Goal: Information Seeking & Learning: Learn about a topic

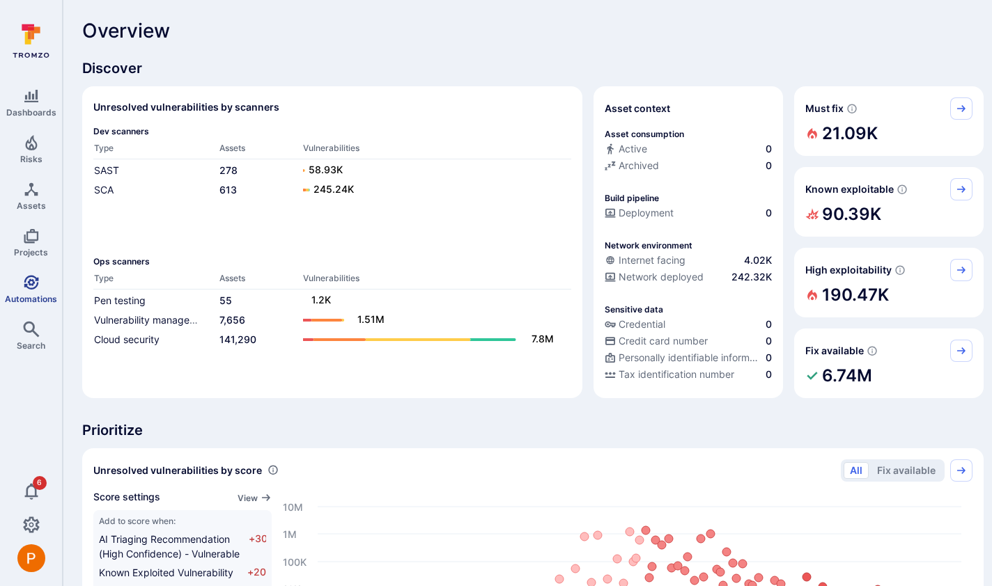
click at [36, 294] on span "Automations" at bounding box center [31, 299] width 52 height 10
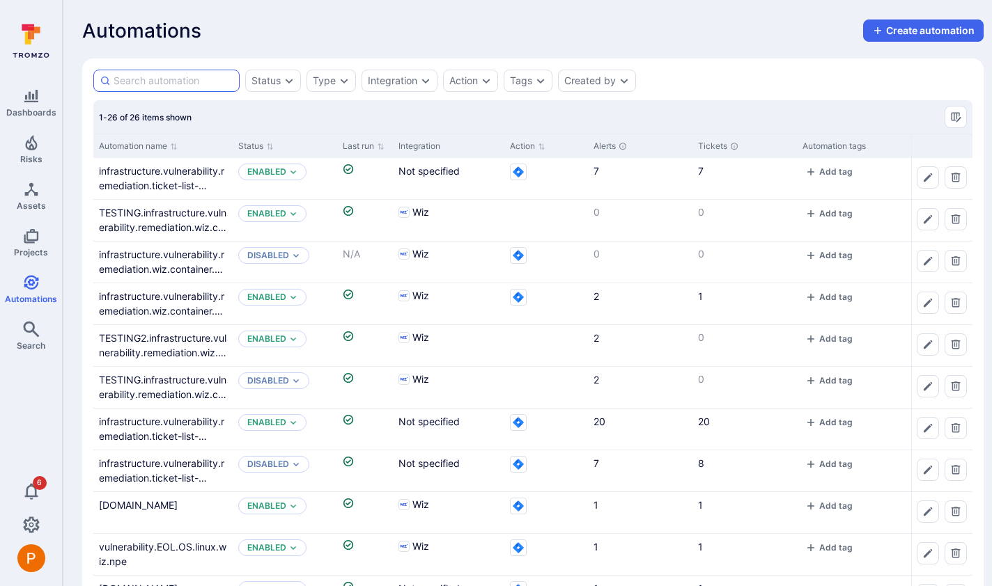
click at [148, 84] on input at bounding box center [174, 81] width 120 height 14
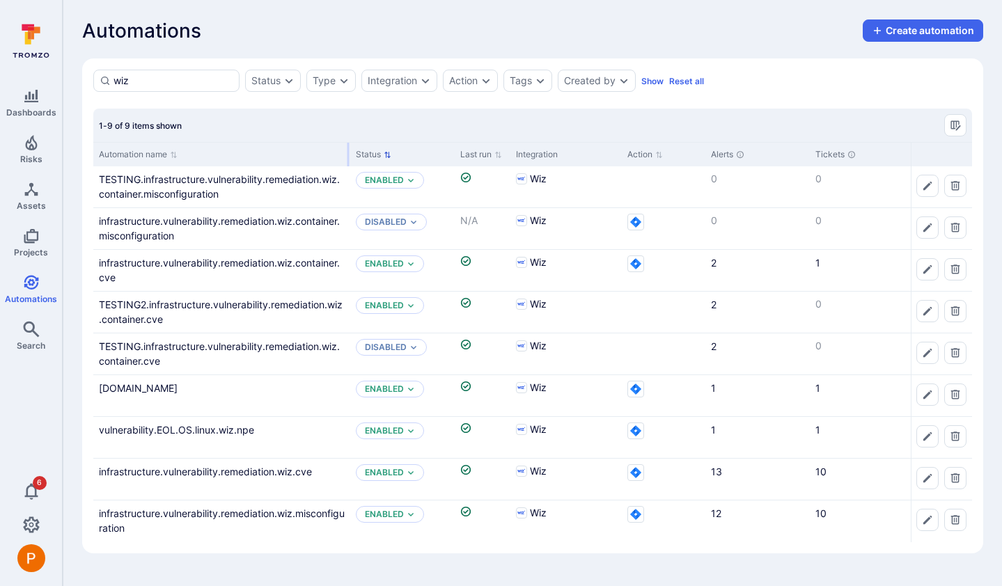
drag, startPoint x: 230, startPoint y: 154, endPoint x: 347, endPoint y: 155, distance: 117.7
click at [347, 155] on div at bounding box center [348, 155] width 2 height 24
drag, startPoint x: 143, startPoint y: 78, endPoint x: 103, endPoint y: 76, distance: 40.4
click at [103, 76] on div "wiz" at bounding box center [166, 81] width 146 height 22
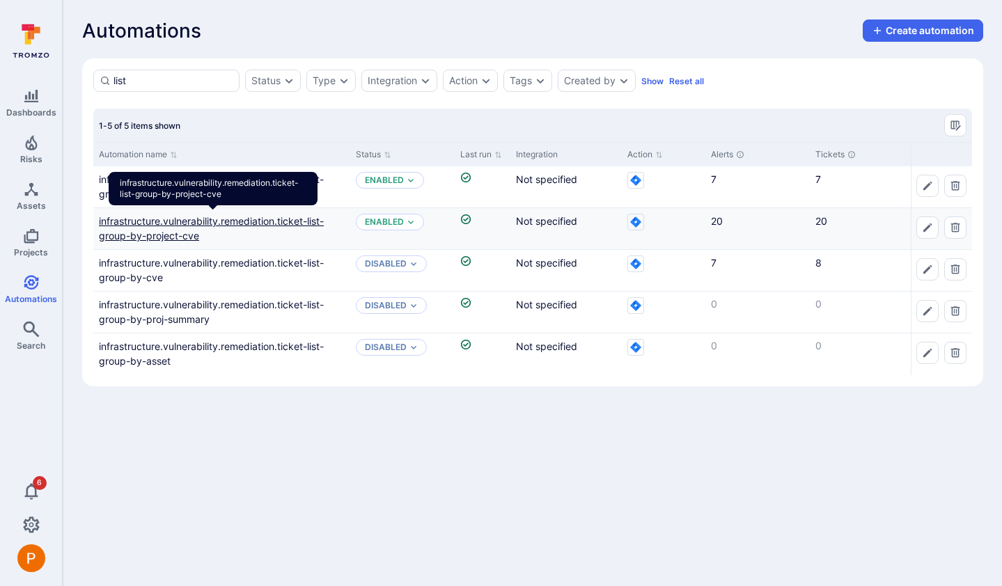
type input "list"
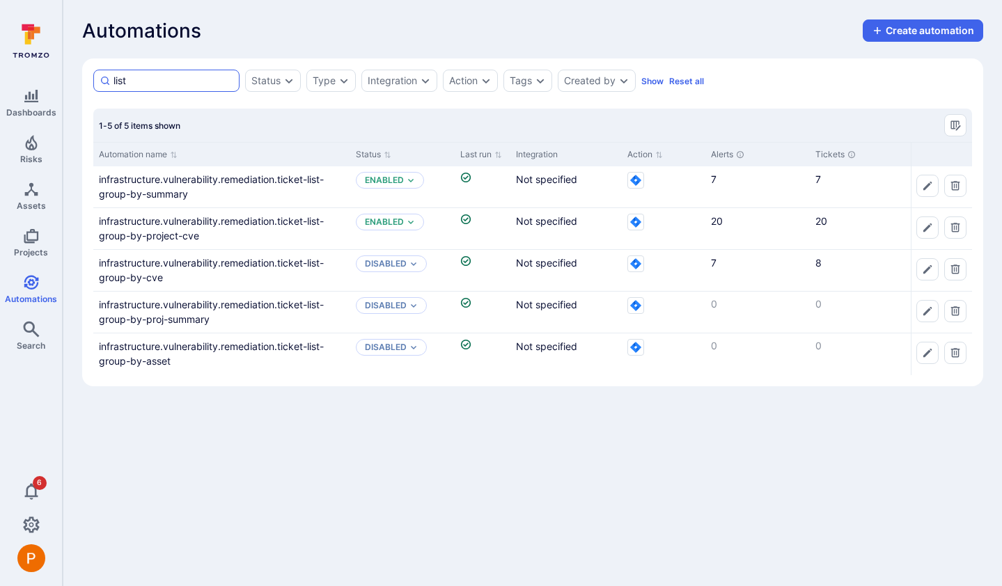
drag, startPoint x: 155, startPoint y: 84, endPoint x: 112, endPoint y: 75, distance: 43.4
click at [112, 75] on div "list" at bounding box center [166, 81] width 146 height 22
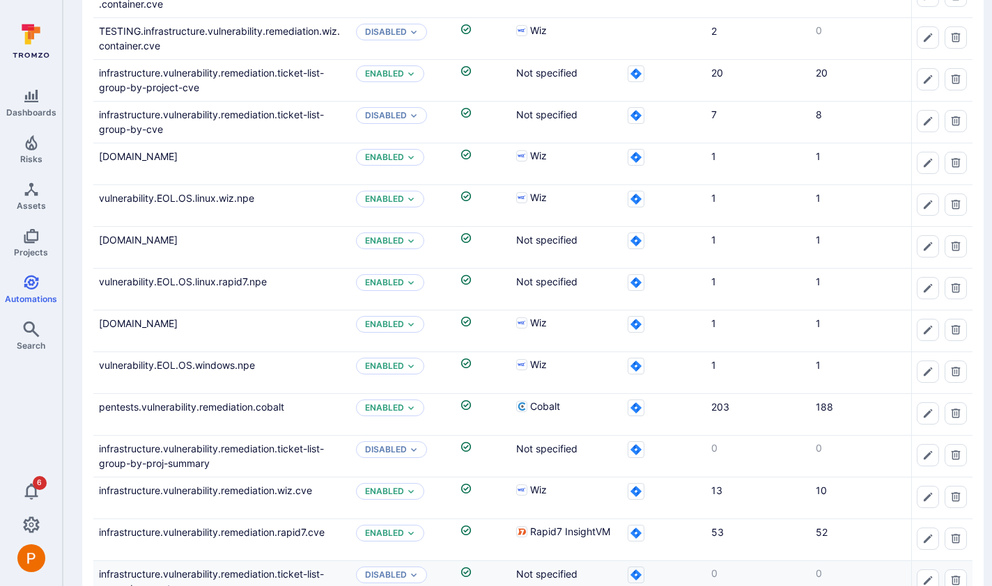
scroll to position [696, 0]
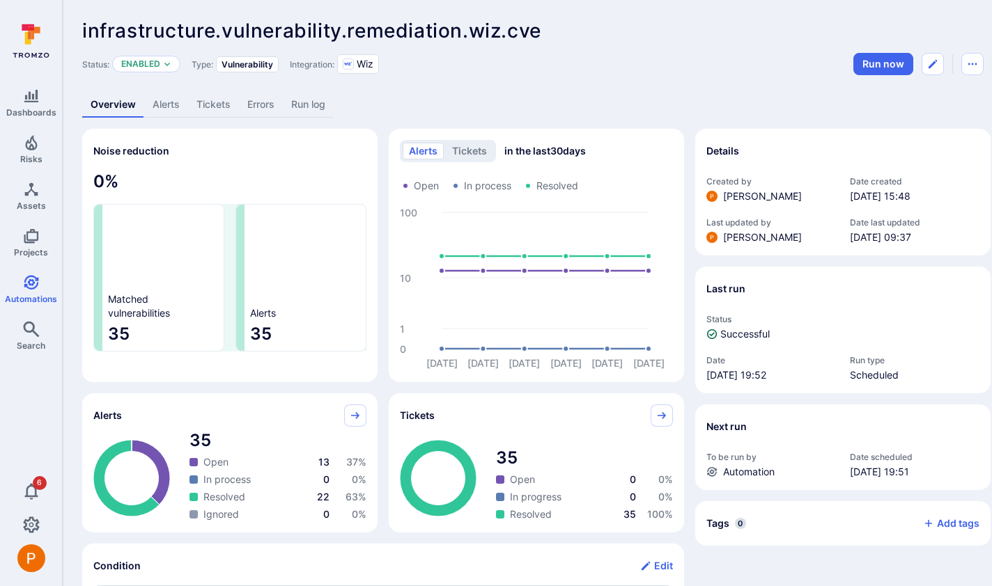
click at [172, 106] on link "Alerts" at bounding box center [166, 105] width 44 height 26
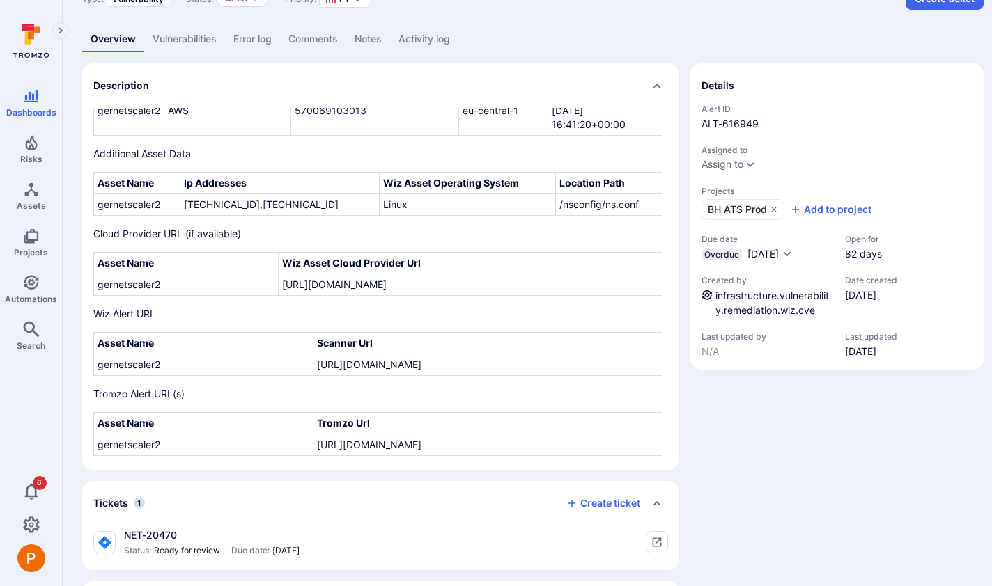
scroll to position [90, 0]
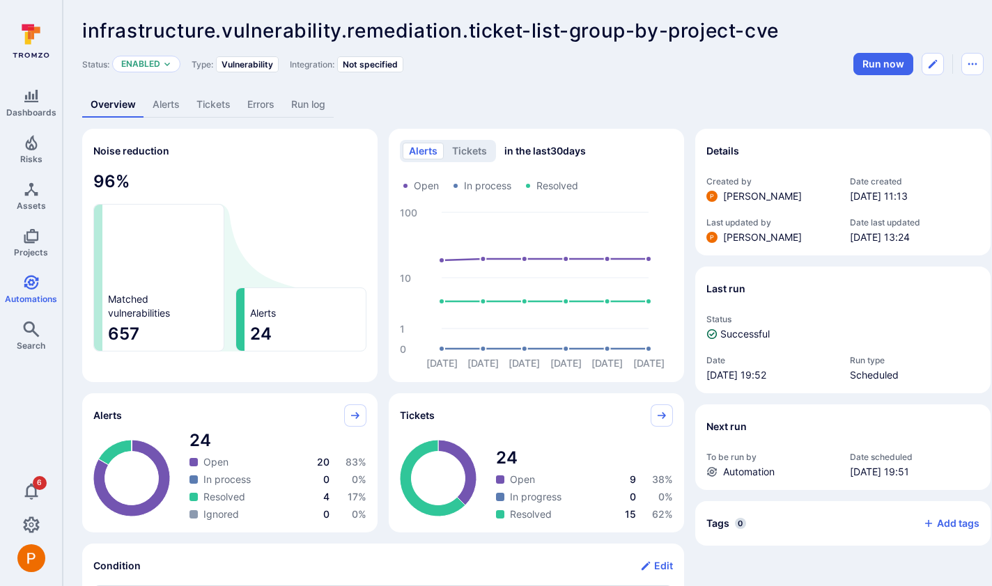
click at [173, 99] on link "Alerts" at bounding box center [166, 105] width 44 height 26
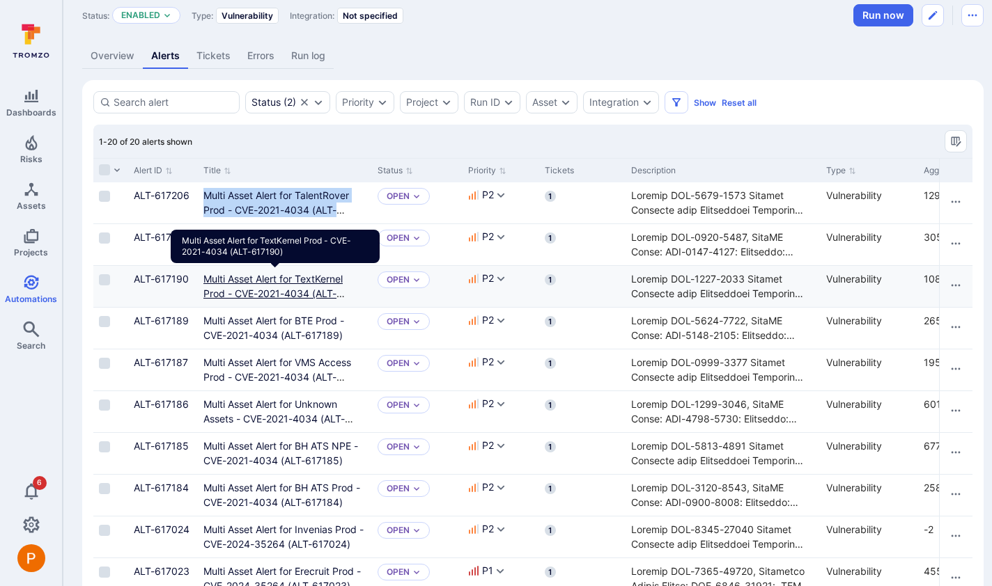
scroll to position [83, 0]
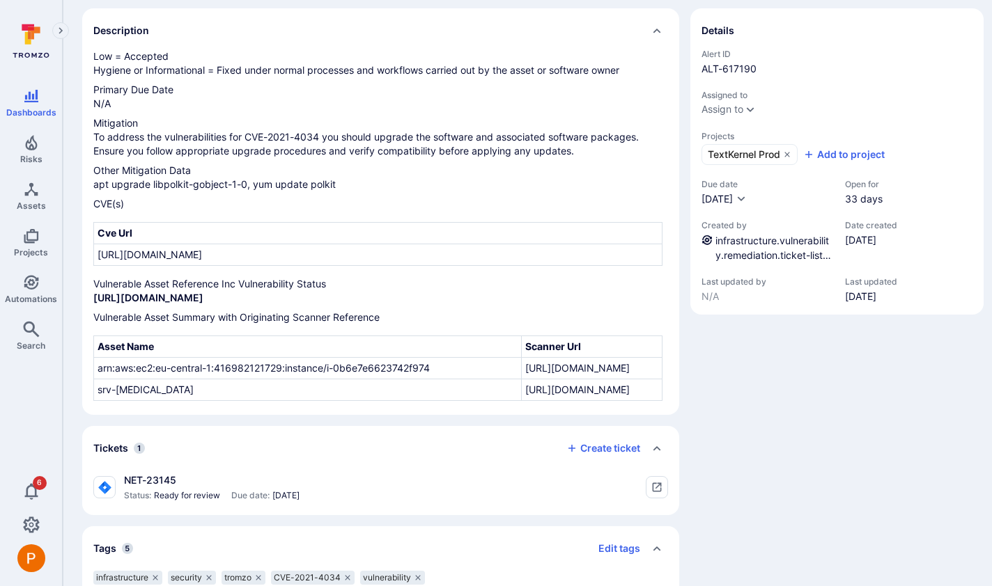
scroll to position [153, 0]
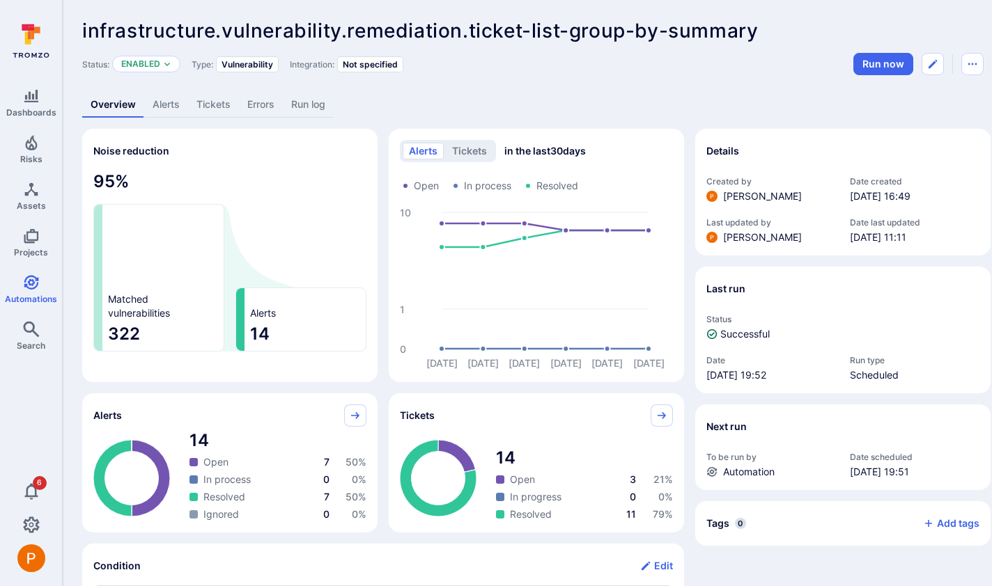
click at [164, 106] on link "Alerts" at bounding box center [166, 105] width 44 height 26
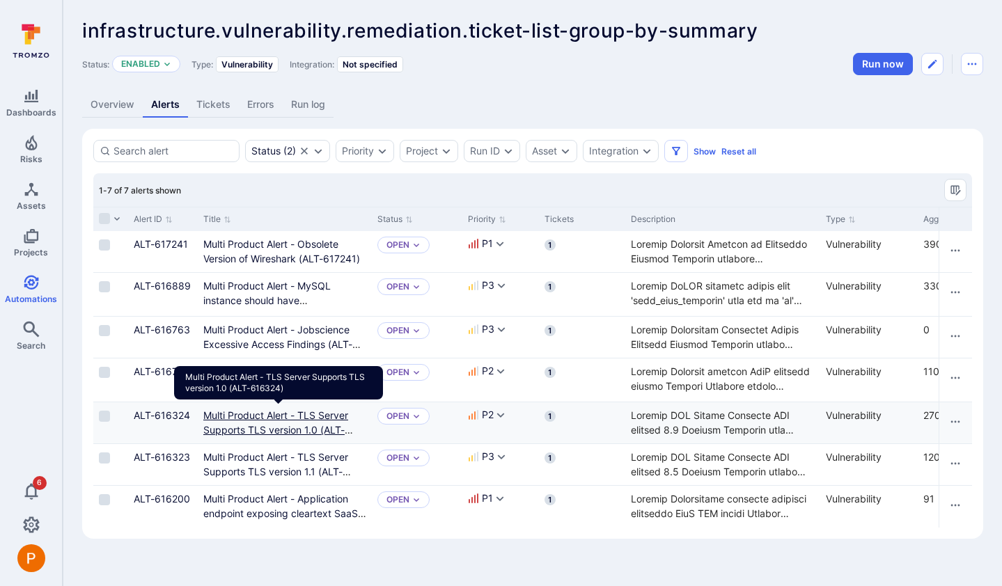
click at [300, 431] on link "Multi Product Alert - TLS Server Supports TLS version 1.0 (ALT-616324)" at bounding box center [278, 429] width 150 height 41
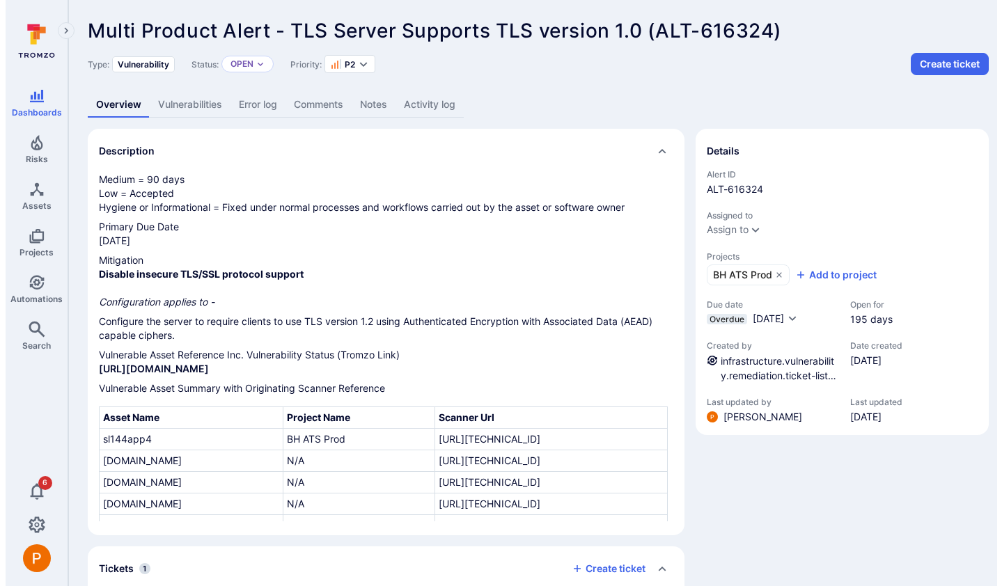
scroll to position [109, 0]
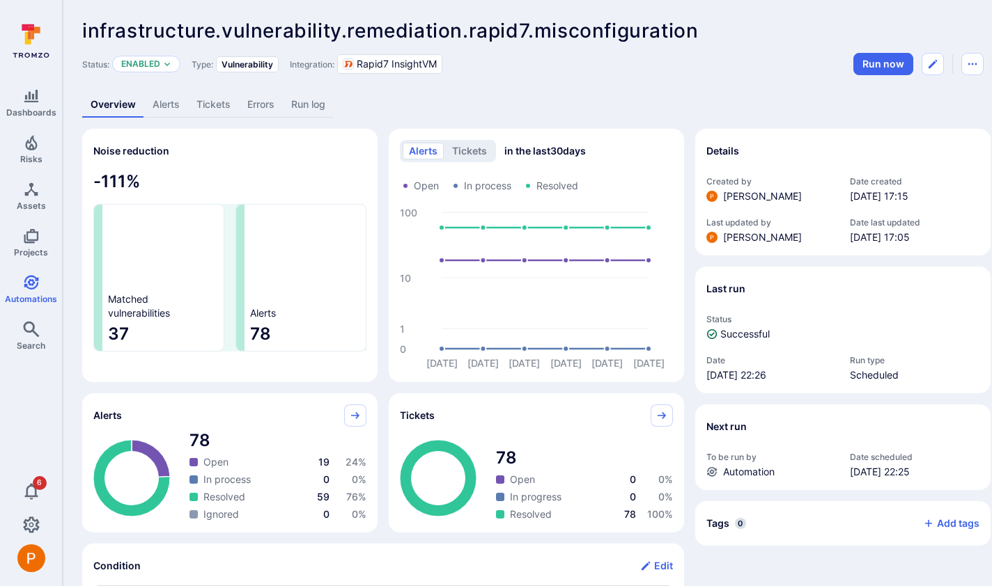
click at [164, 106] on link "Alerts" at bounding box center [166, 105] width 44 height 26
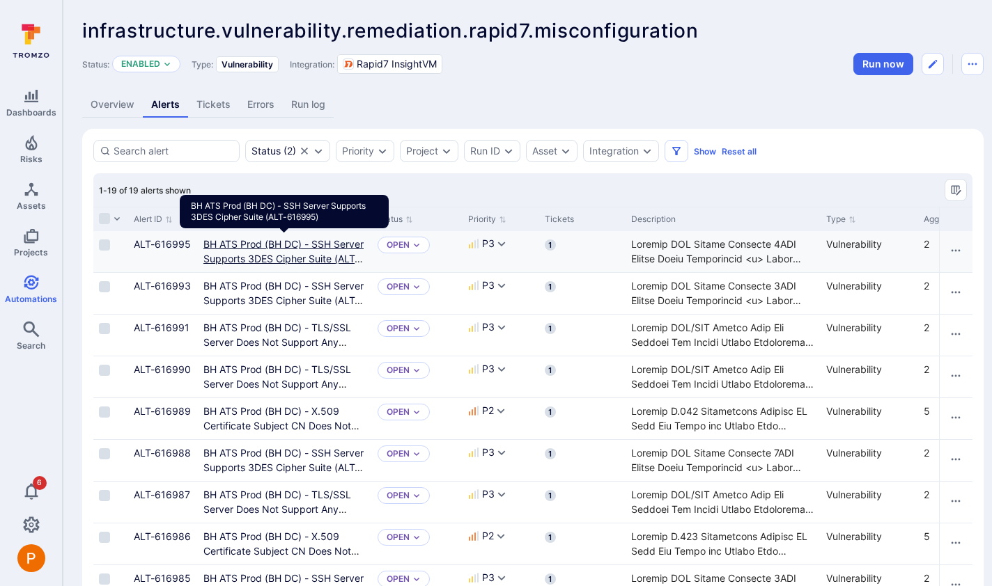
click at [247, 260] on link "BH ATS Prod (BH DC) - SSH Server Supports 3DES Cipher Suite (ALT-616995)" at bounding box center [283, 258] width 160 height 41
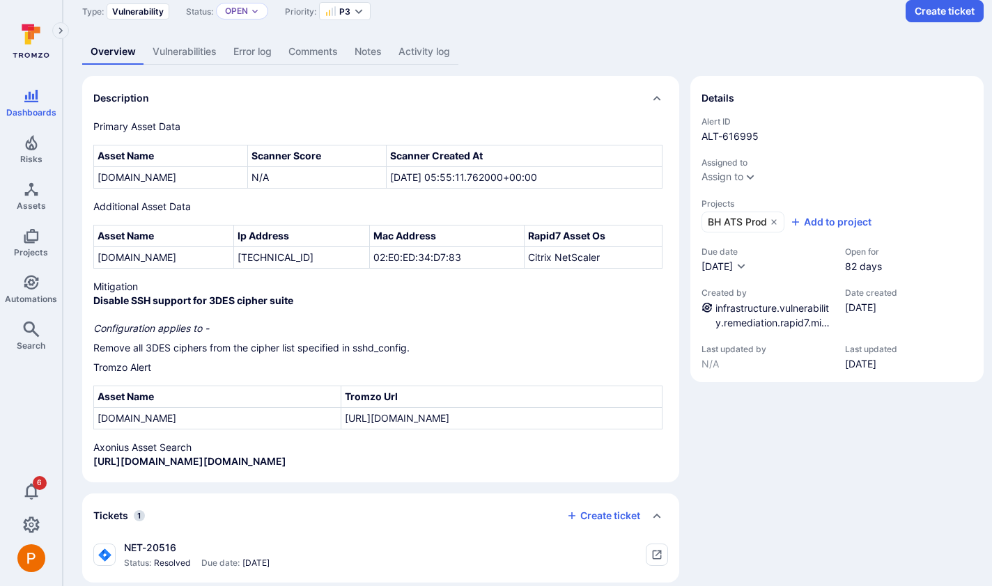
scroll to position [175, 0]
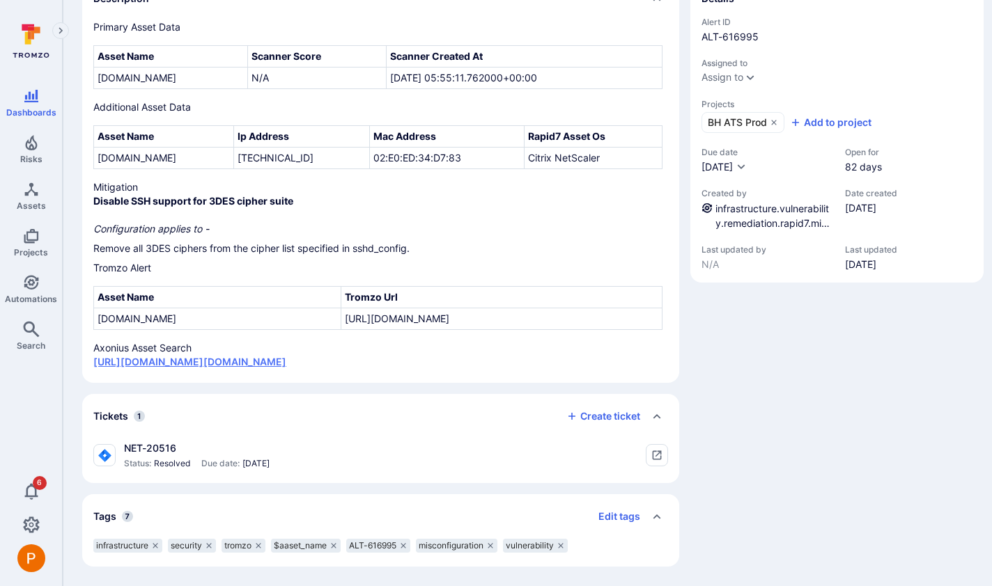
drag, startPoint x: 584, startPoint y: 363, endPoint x: 93, endPoint y: 365, distance: 491.6
click at [93, 365] on p "Axonius Asset Search https://bullhorn-b12e67bf6ec8f8a5.on.axonius.com/explorer?…" at bounding box center [380, 355] width 574 height 28
